Goal: Transaction & Acquisition: Purchase product/service

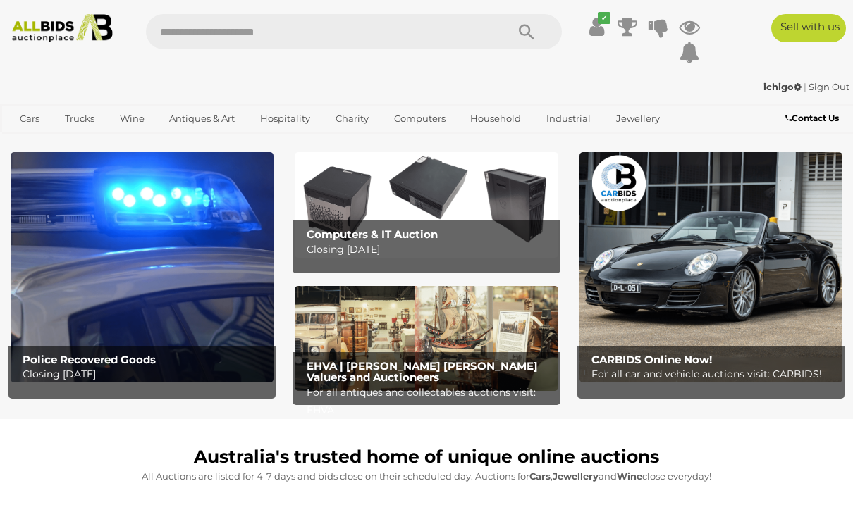
scroll to position [75, 0]
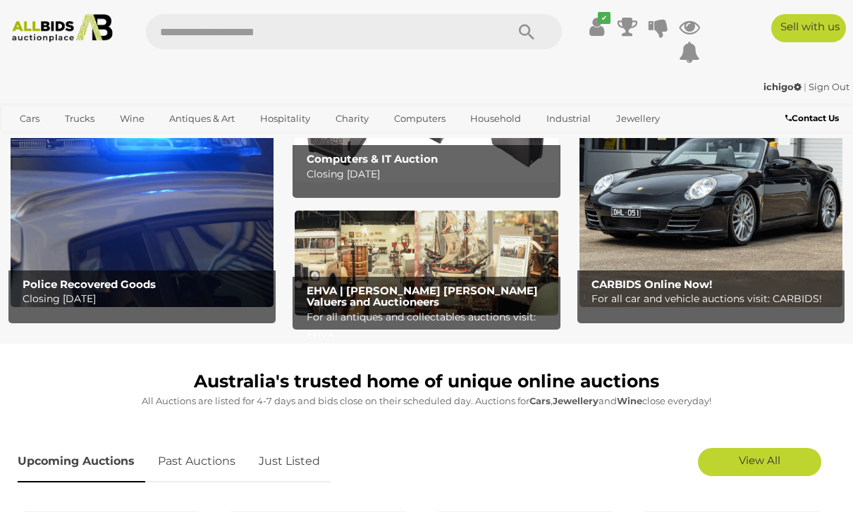
click at [214, 282] on h2 "Police Recovered Goods" at bounding box center [146, 285] width 246 height 12
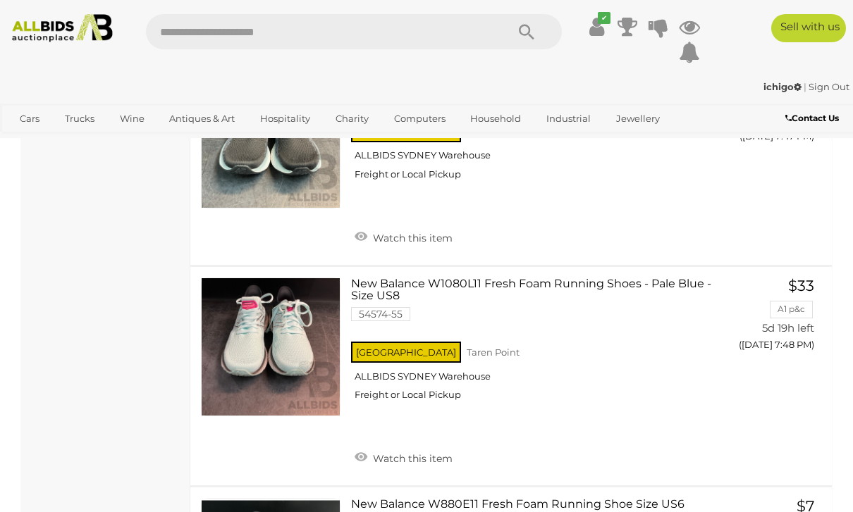
scroll to position [10656, 0]
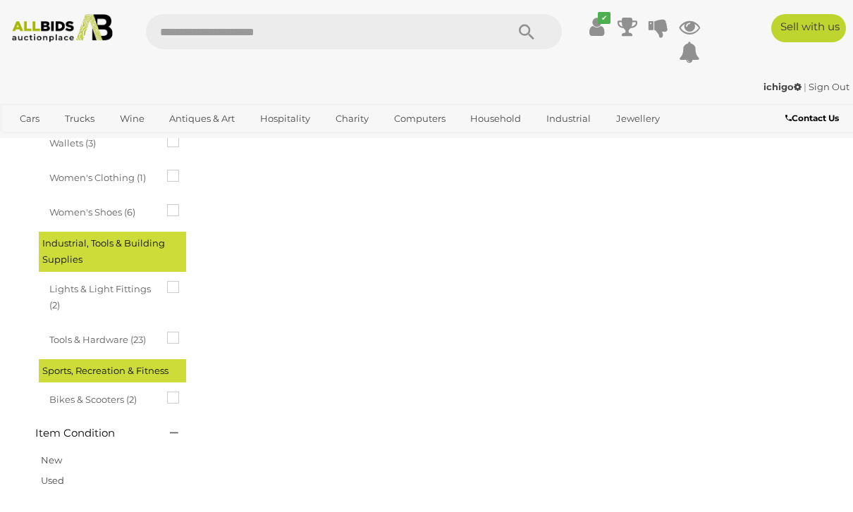
scroll to position [233, 0]
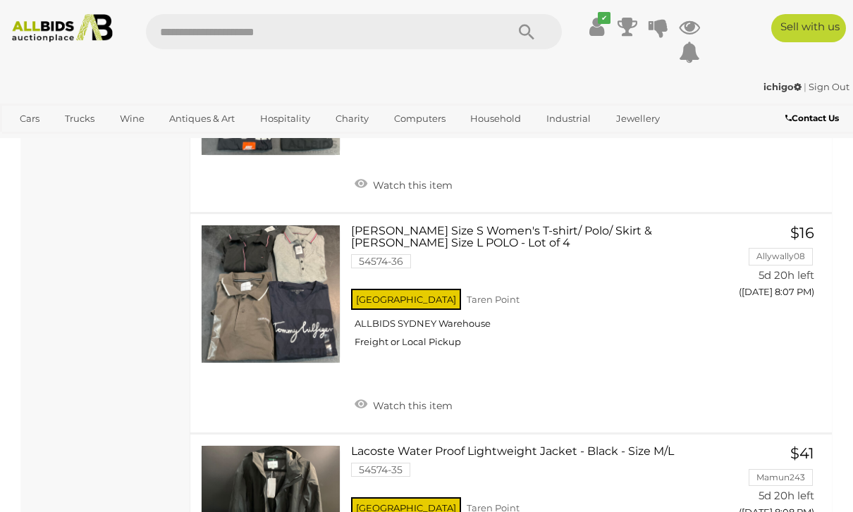
scroll to position [4193, 0]
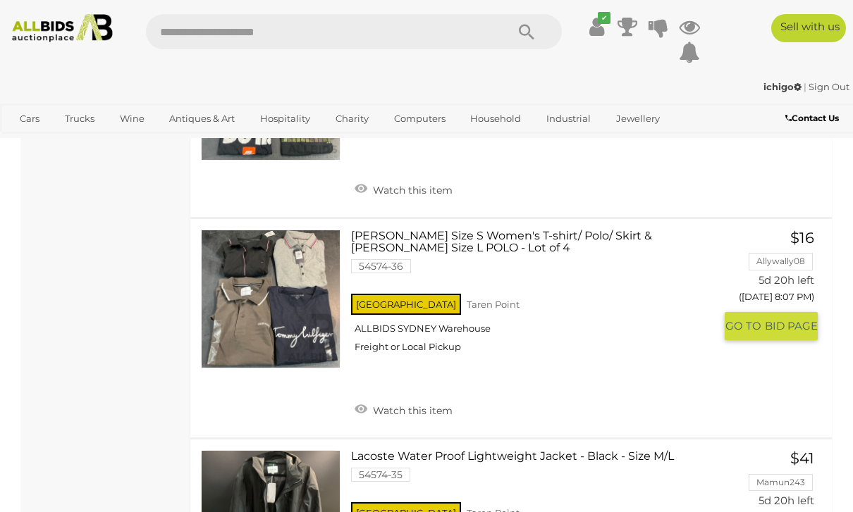
click at [324, 316] on img at bounding box center [271, 299] width 138 height 138
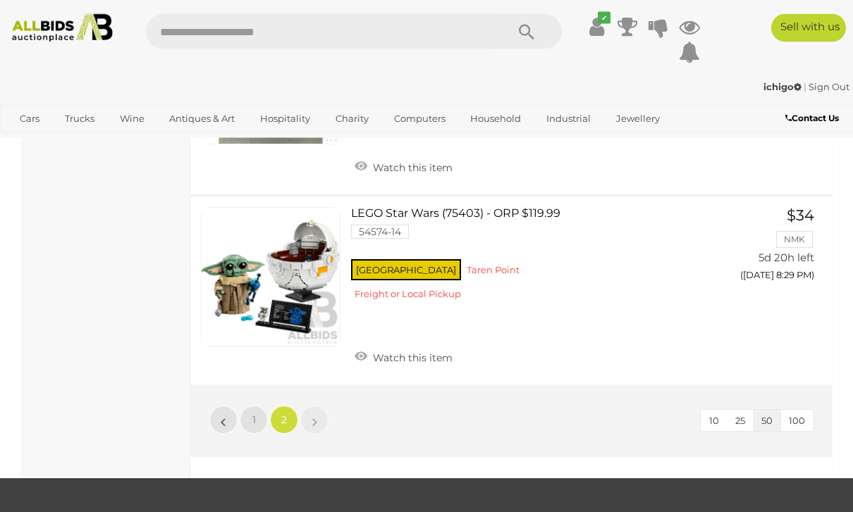
scroll to position [9811, 0]
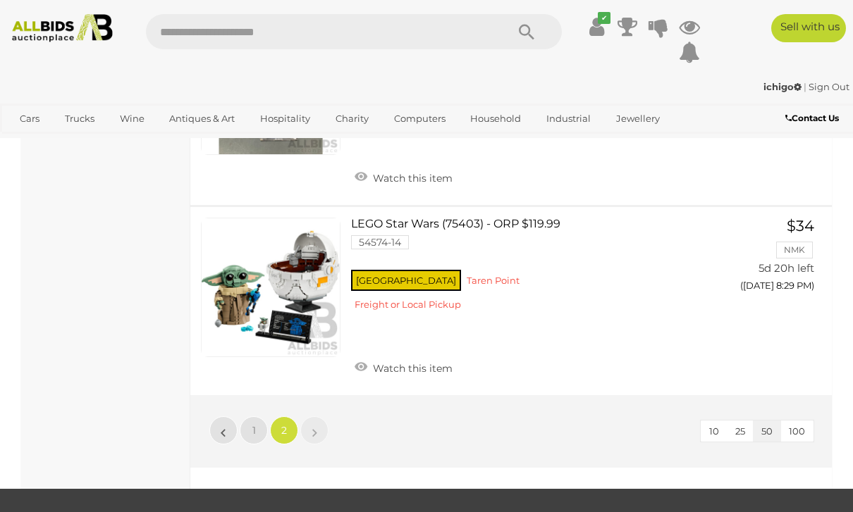
click at [56, 29] on img at bounding box center [62, 28] width 112 height 28
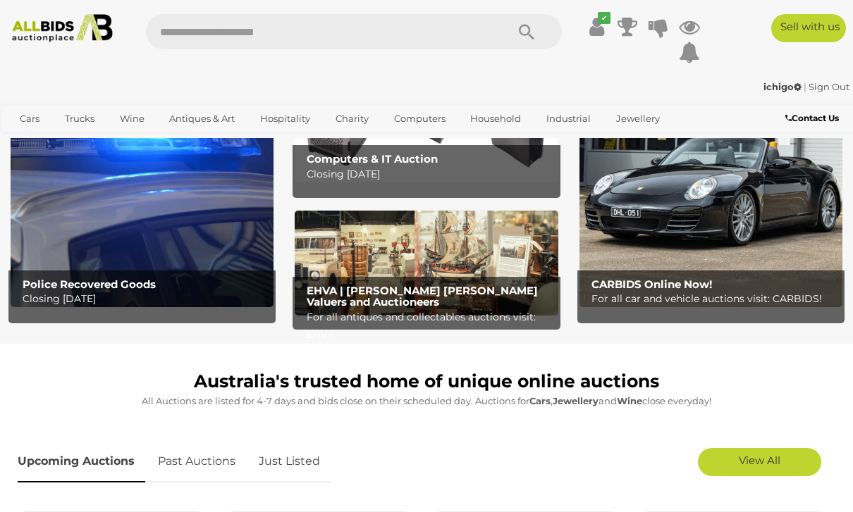
scroll to position [73, 0]
